Goal: Task Accomplishment & Management: Use online tool/utility

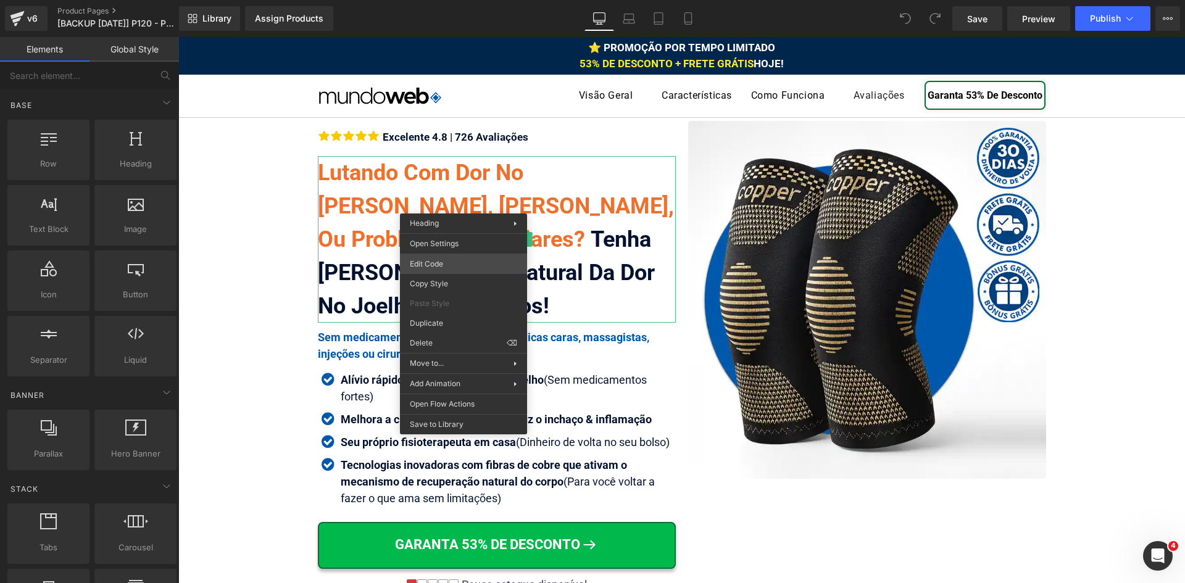
click at [457, 0] on div "You are previewing how the will restyle your page. You can not edit Elements in…" at bounding box center [592, 0] width 1185 height 0
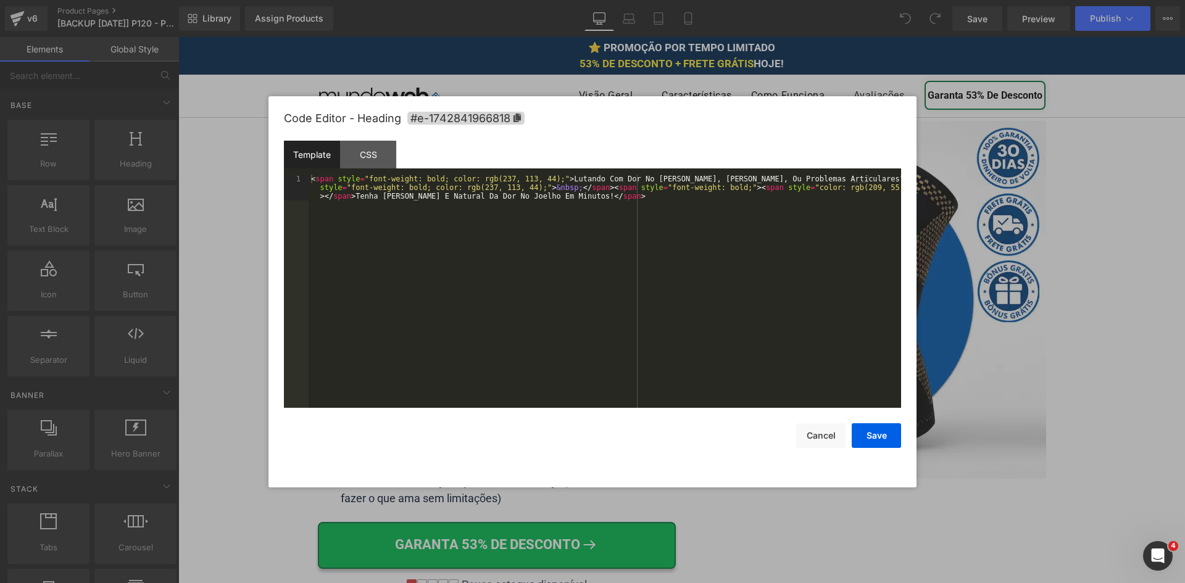
click at [457, 267] on div "< span style = "font-weight: bold; color: rgb(237, 113, 44);" > Lutando Com Dor…" at bounding box center [605, 317] width 593 height 285
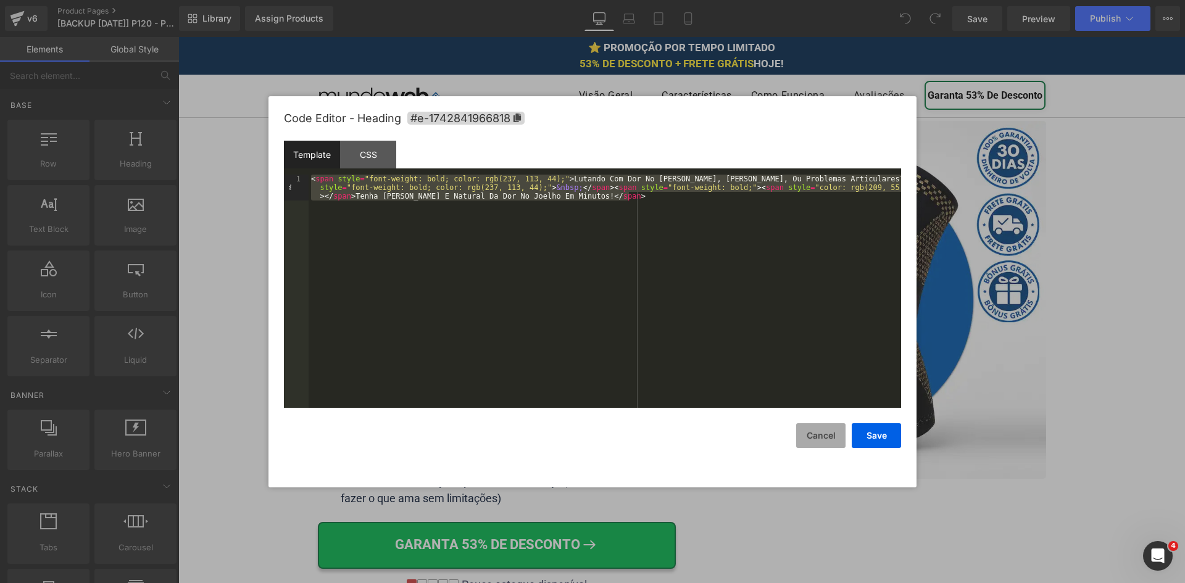
click at [823, 438] on button "Cancel" at bounding box center [820, 435] width 49 height 25
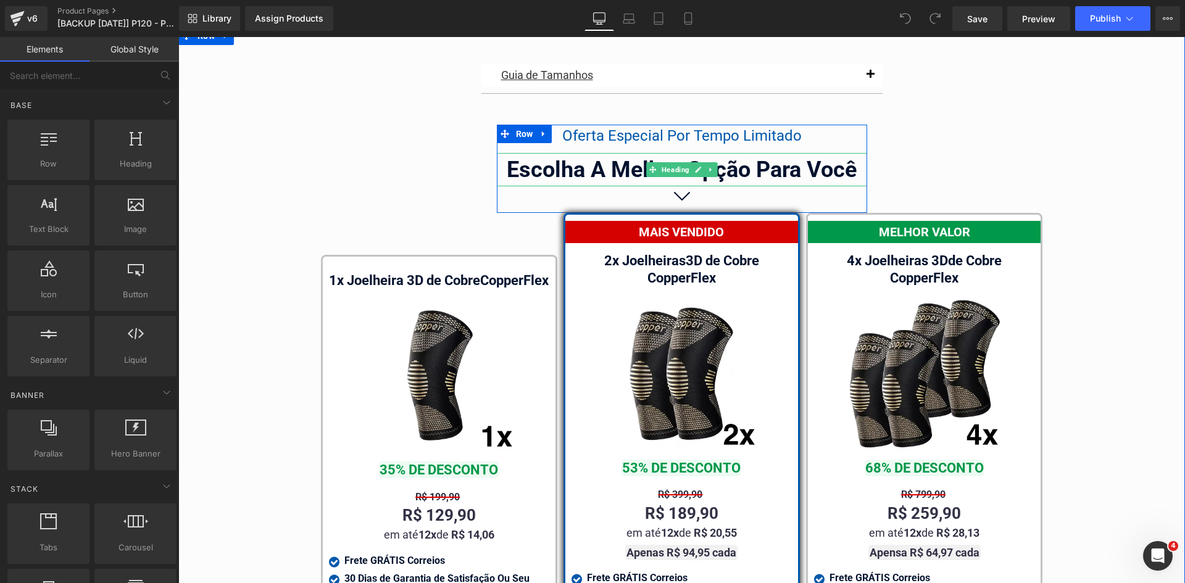
scroll to position [6963, 0]
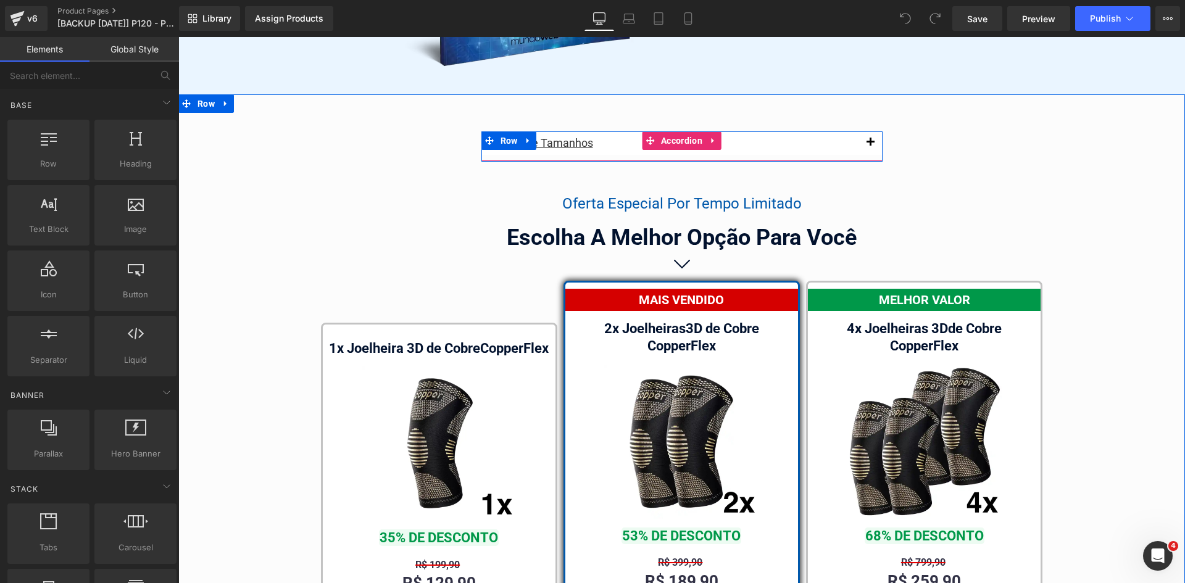
click at [870, 146] on span "button" at bounding box center [870, 146] width 0 height 0
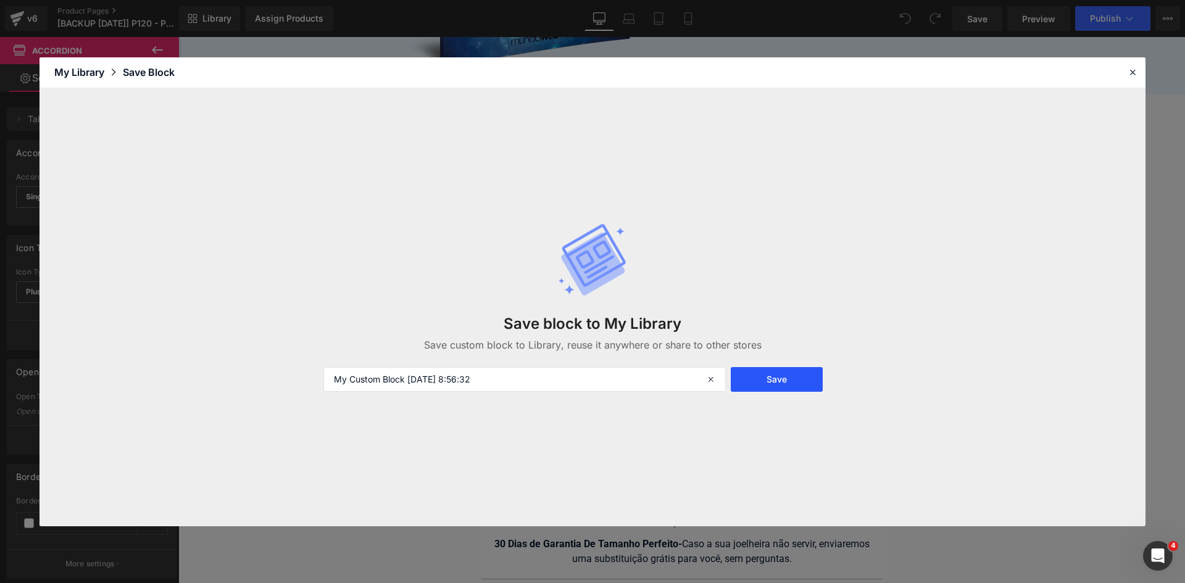
click at [754, 377] on button "Save" at bounding box center [777, 379] width 92 height 25
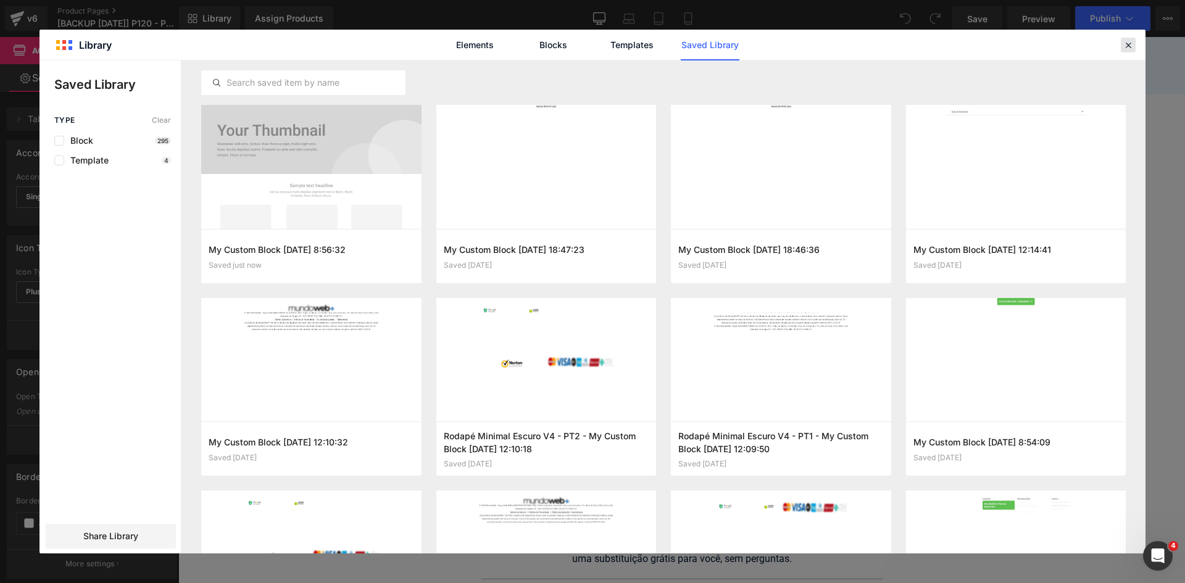
click at [1131, 46] on icon at bounding box center [1128, 45] width 11 height 11
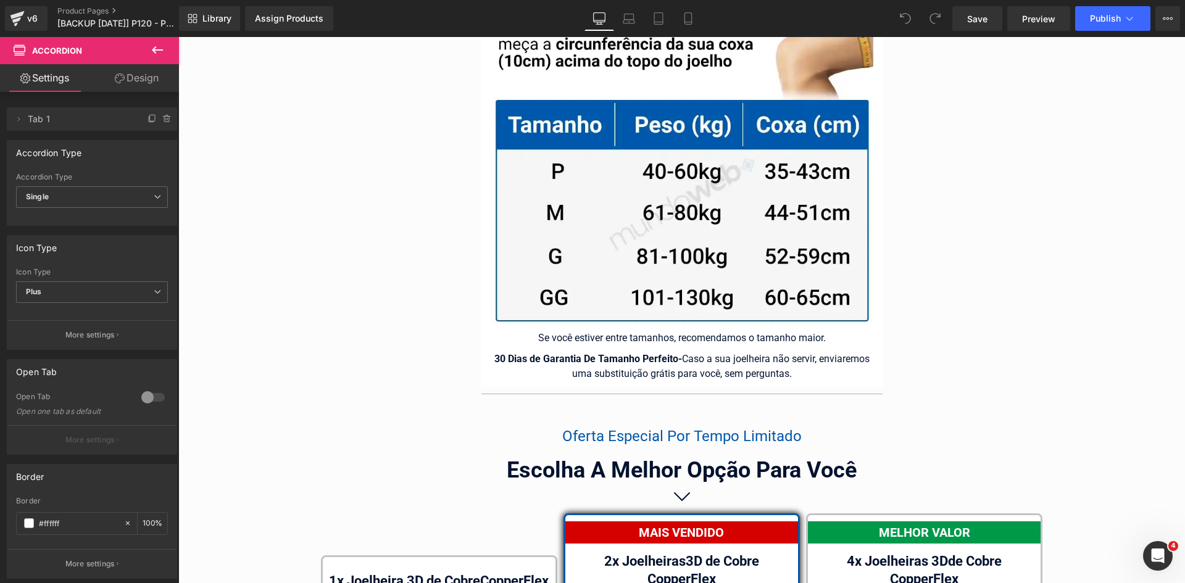
scroll to position [7519, 0]
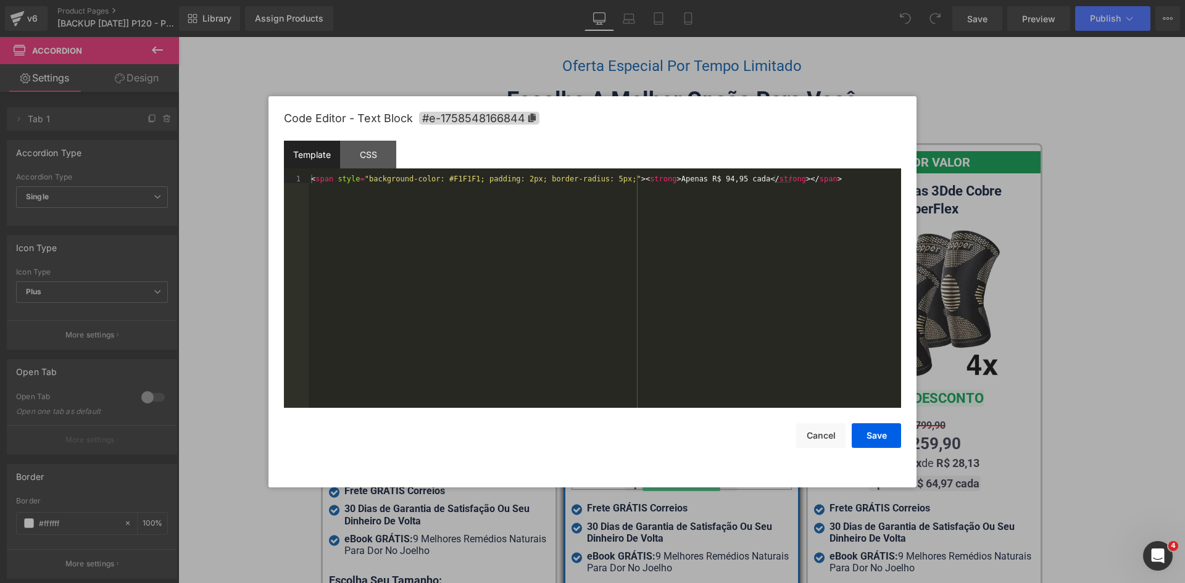
click at [656, 0] on div "You are previewing how the will restyle your page. You can not edit Elements in…" at bounding box center [592, 0] width 1185 height 0
click at [806, 435] on button "Cancel" at bounding box center [820, 435] width 49 height 25
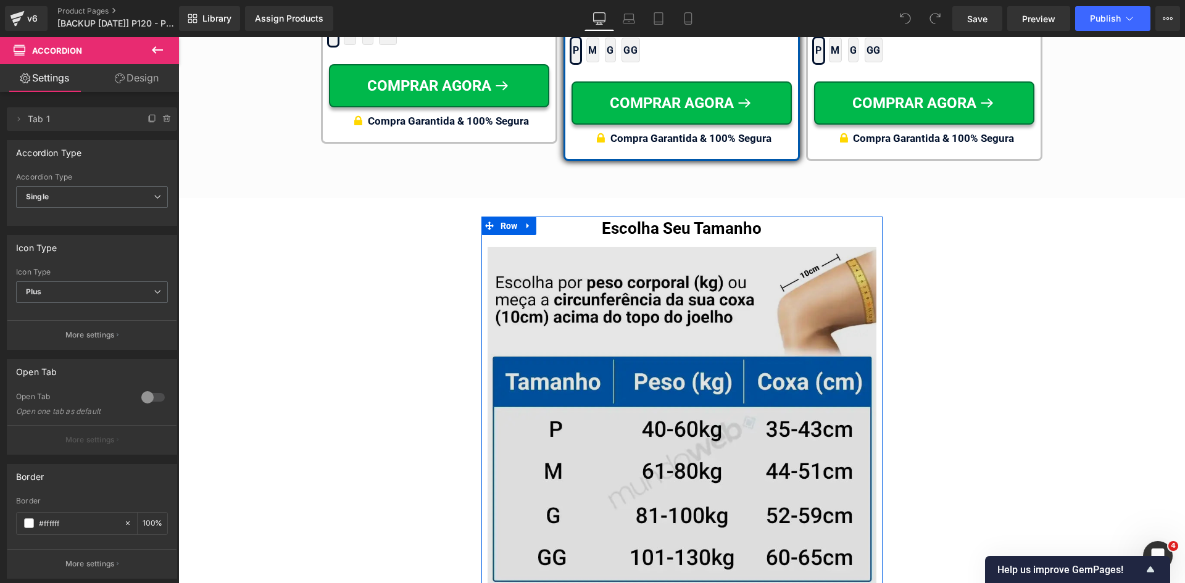
scroll to position [8058, 0]
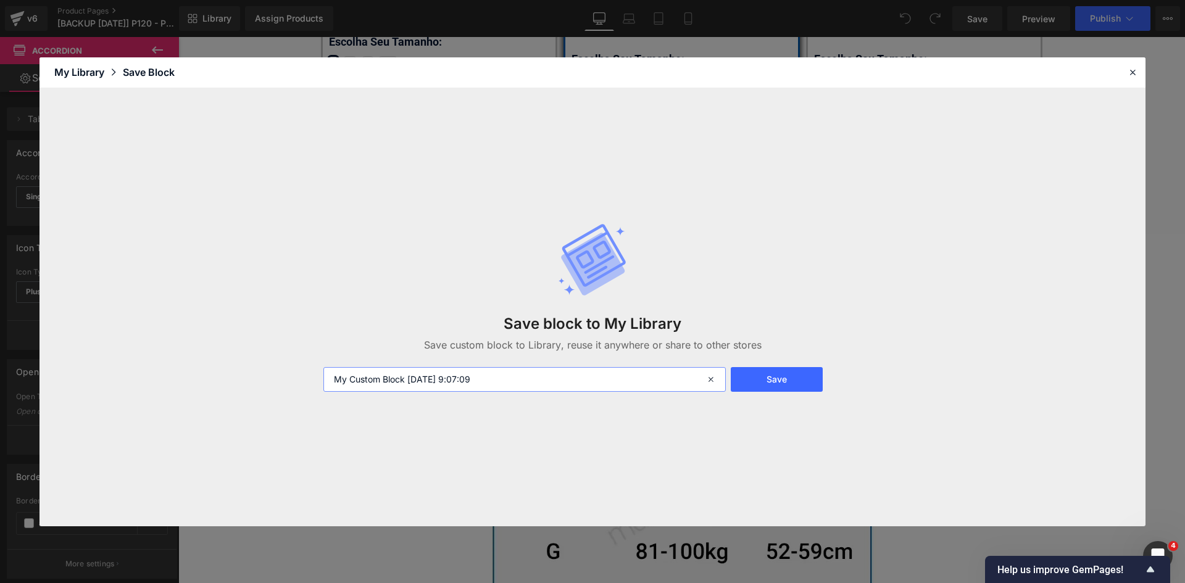
click at [328, 380] on input "My Custom Block [DATE] 9:07:09" at bounding box center [524, 379] width 402 height 25
type input "Tabela Abaixo Dos Kits - My Custom Block [DATE] 9:07:09"
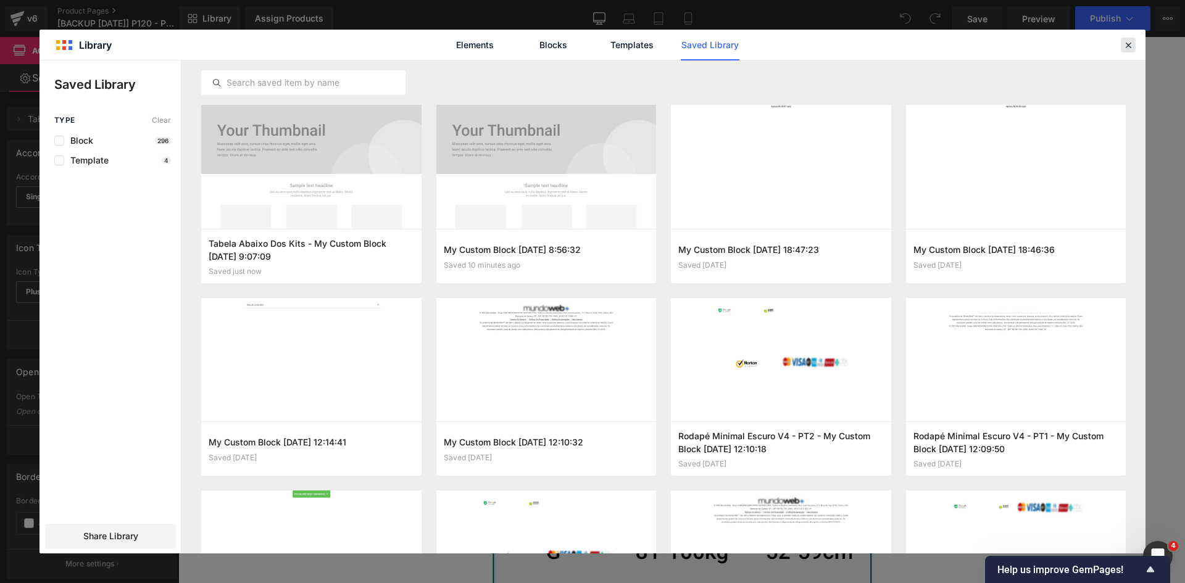
click at [1123, 45] on icon at bounding box center [1128, 45] width 11 height 11
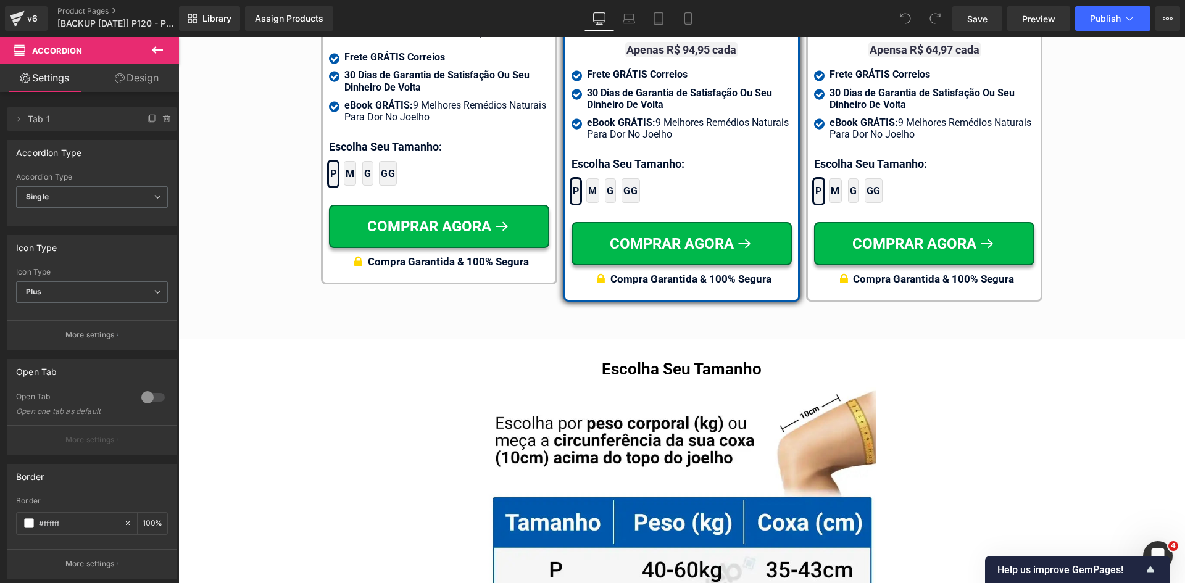
scroll to position [7749, 0]
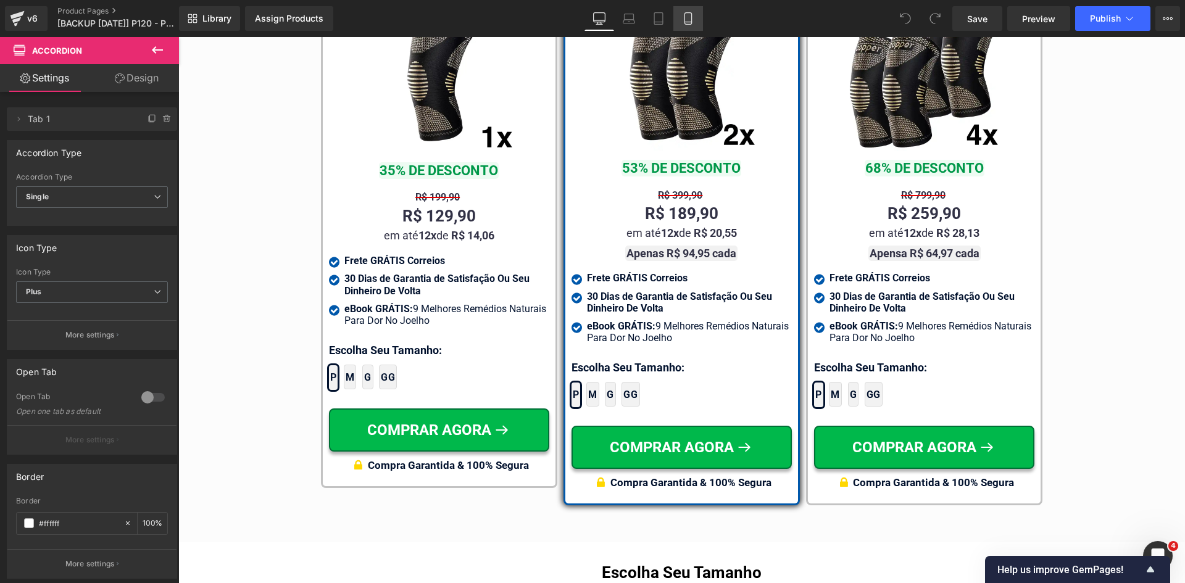
click at [694, 20] on icon at bounding box center [688, 18] width 12 height 12
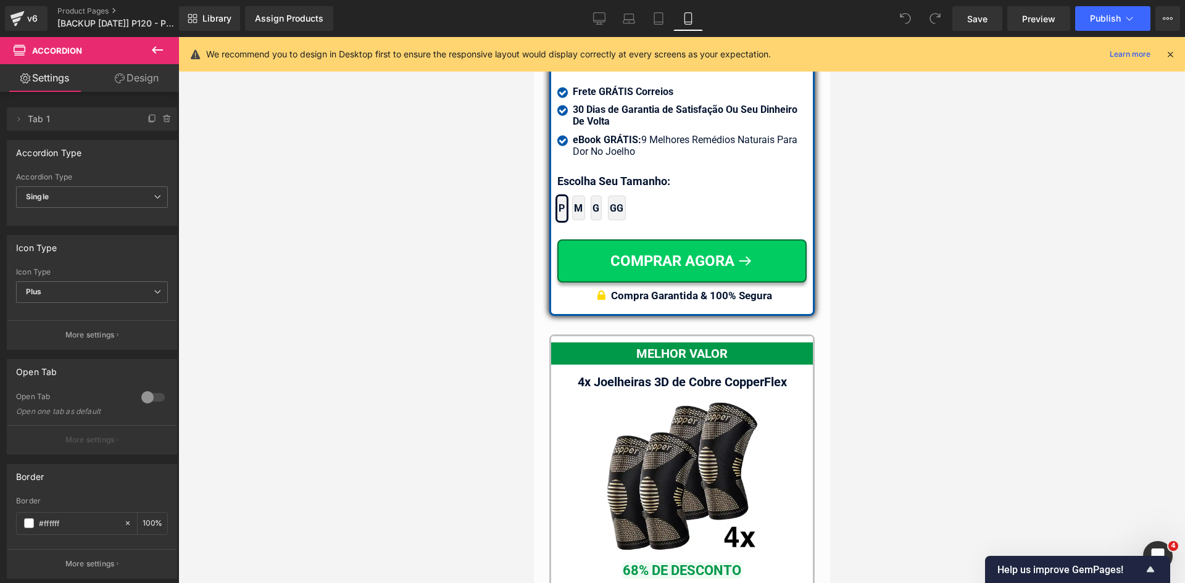
scroll to position [11452, 0]
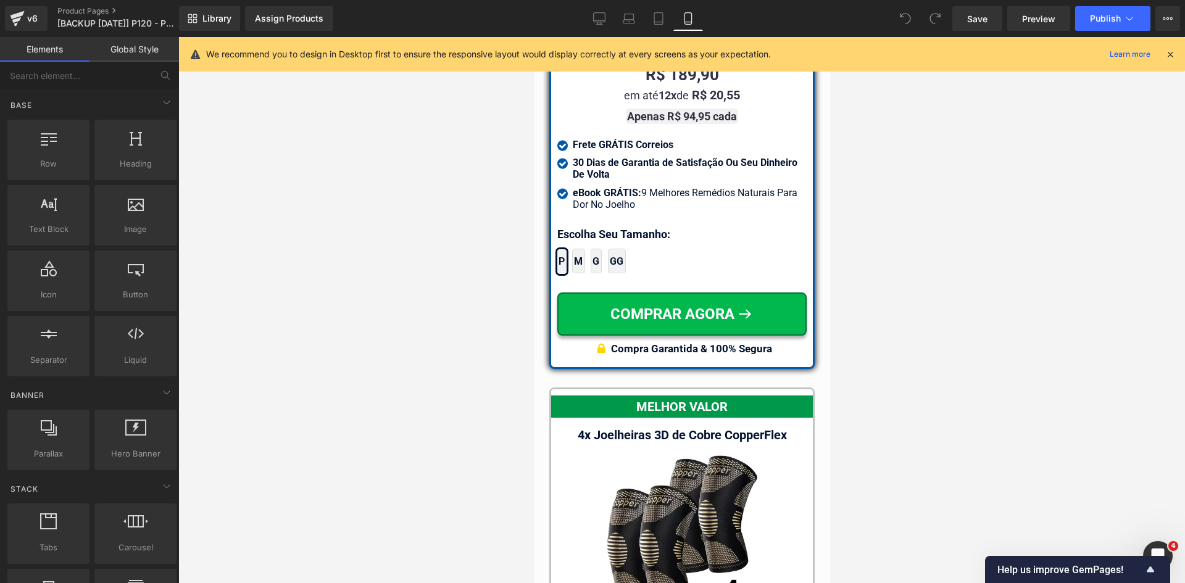
drag, startPoint x: 913, startPoint y: 233, endPoint x: 256, endPoint y: 198, distance: 658.3
click at [913, 233] on div at bounding box center [681, 310] width 1007 height 546
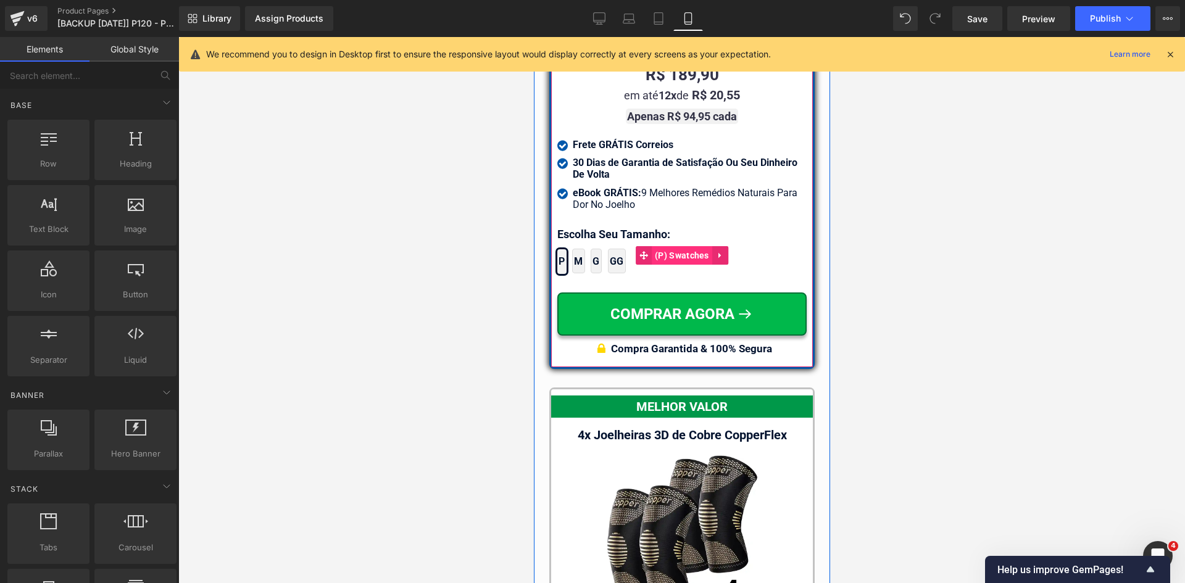
click at [683, 246] on span "(P) Swatches" at bounding box center [681, 255] width 60 height 19
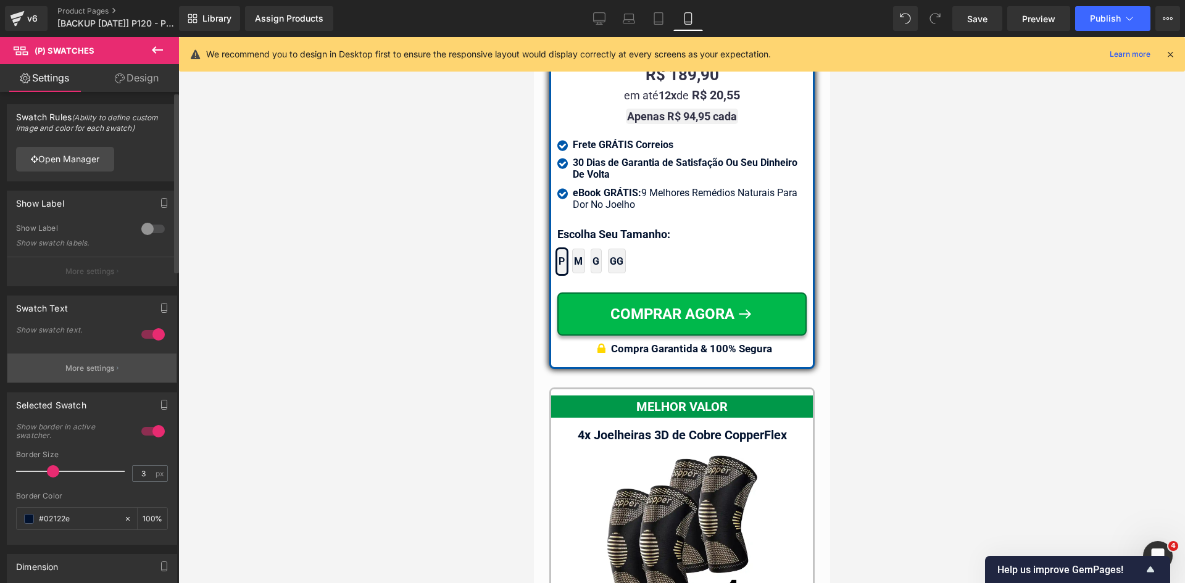
click at [89, 365] on p "More settings" at bounding box center [89, 368] width 49 height 11
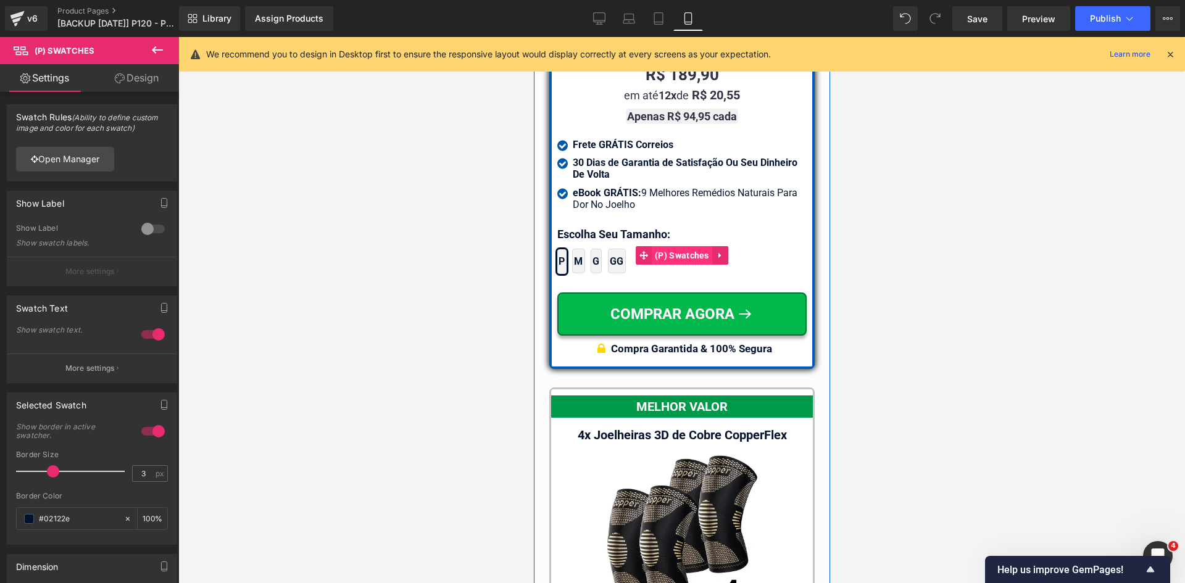
click at [651, 246] on span "(P) Swatches" at bounding box center [681, 255] width 60 height 19
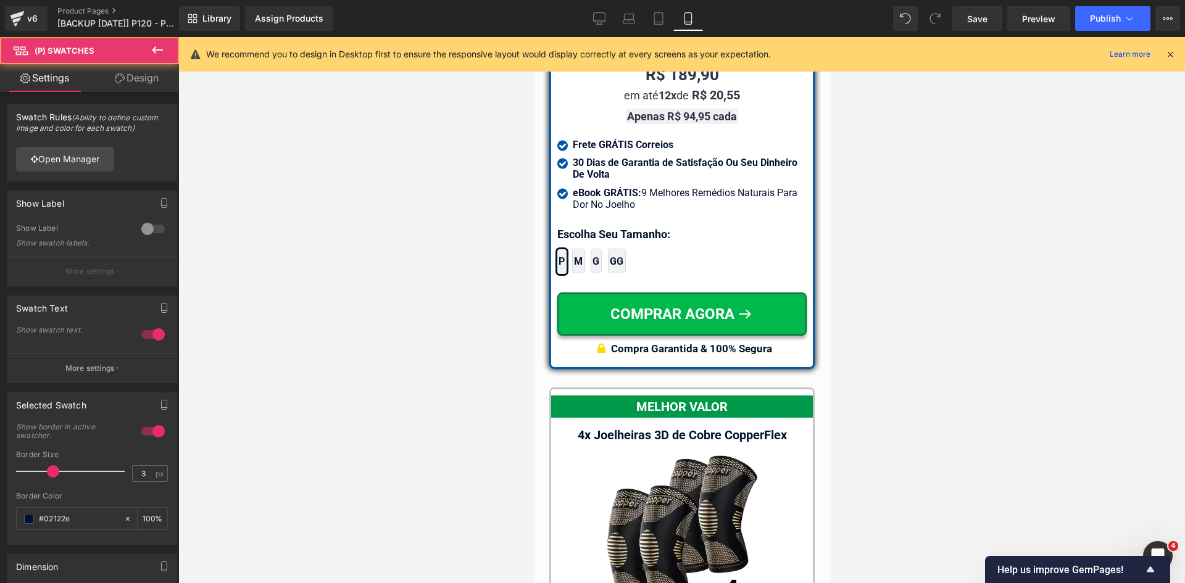
click at [143, 83] on link "Design" at bounding box center [137, 78] width 90 height 28
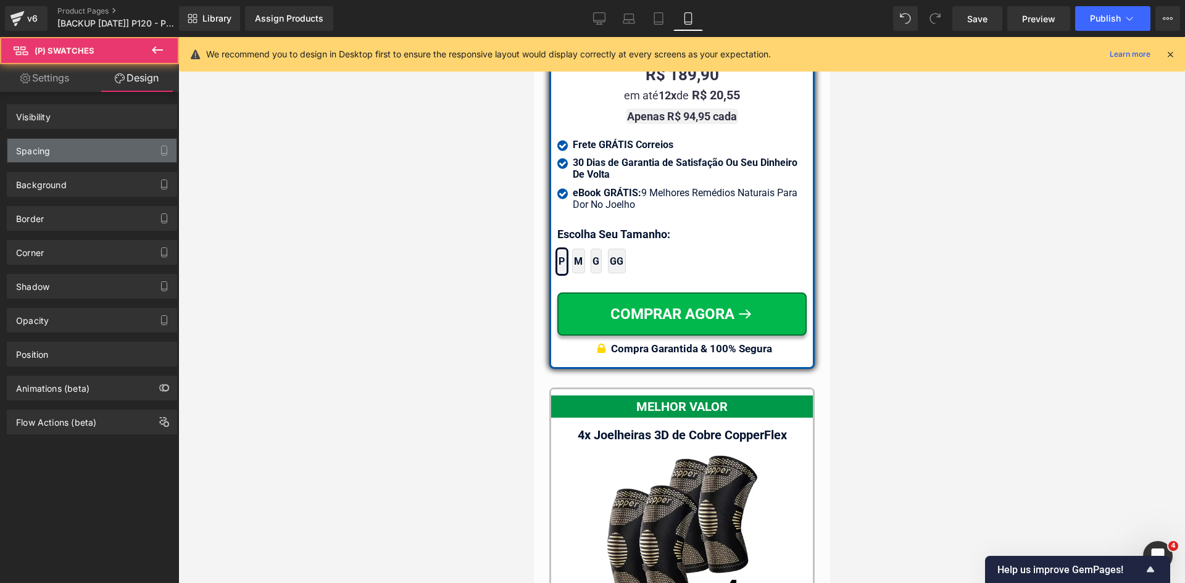
click at [38, 143] on div "Spacing" at bounding box center [33, 147] width 34 height 17
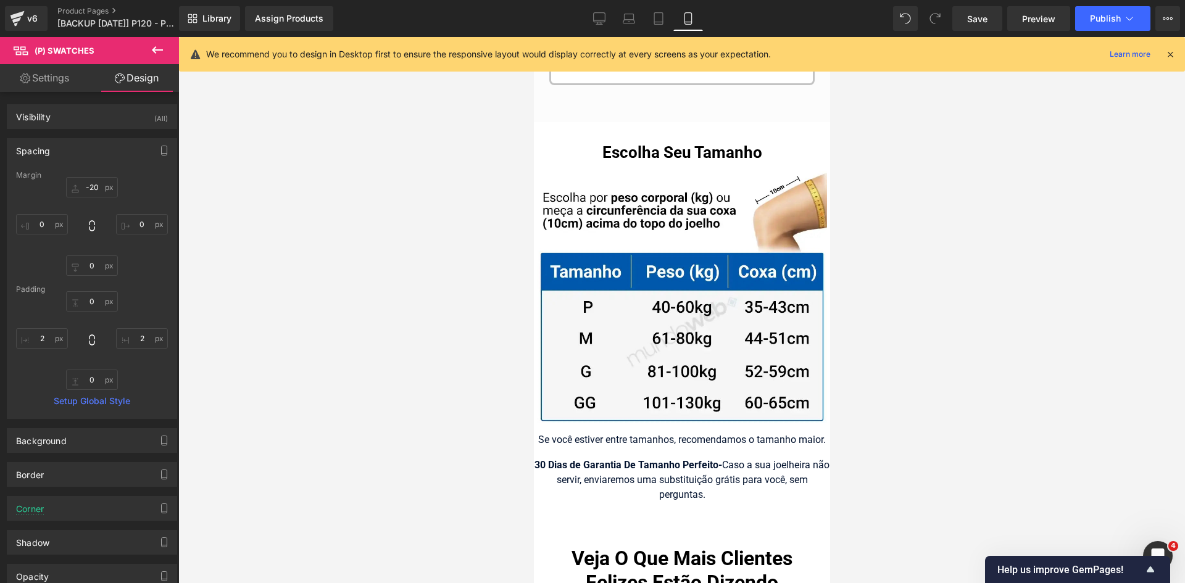
scroll to position [12871, 0]
